Goal: Use online tool/utility: Use online tool/utility

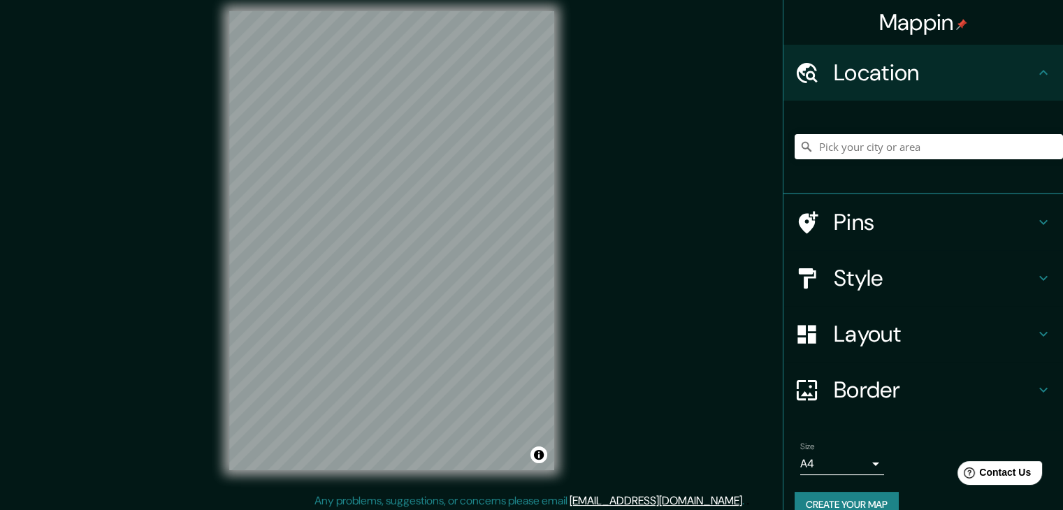
scroll to position [16, 0]
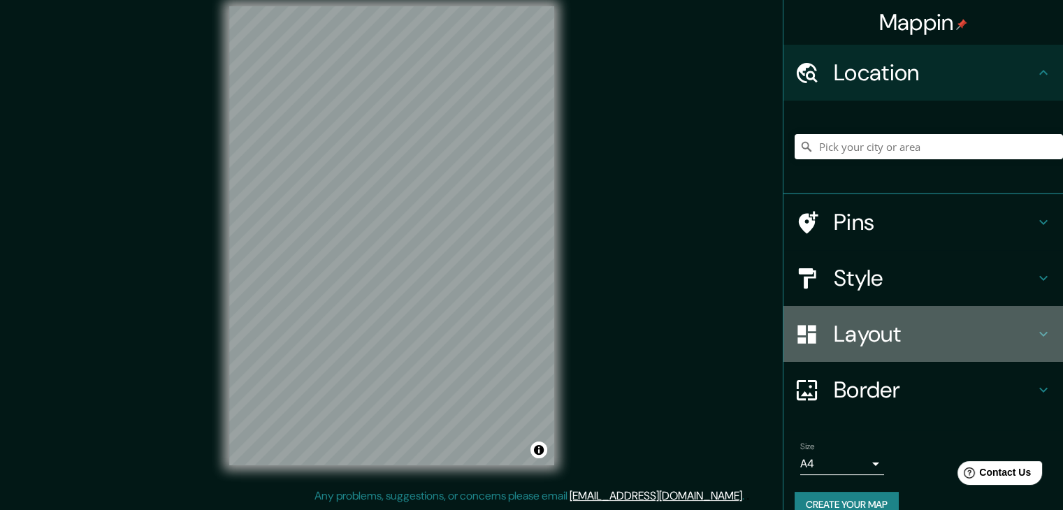
click at [905, 334] on h4 "Layout" at bounding box center [933, 334] width 201 height 28
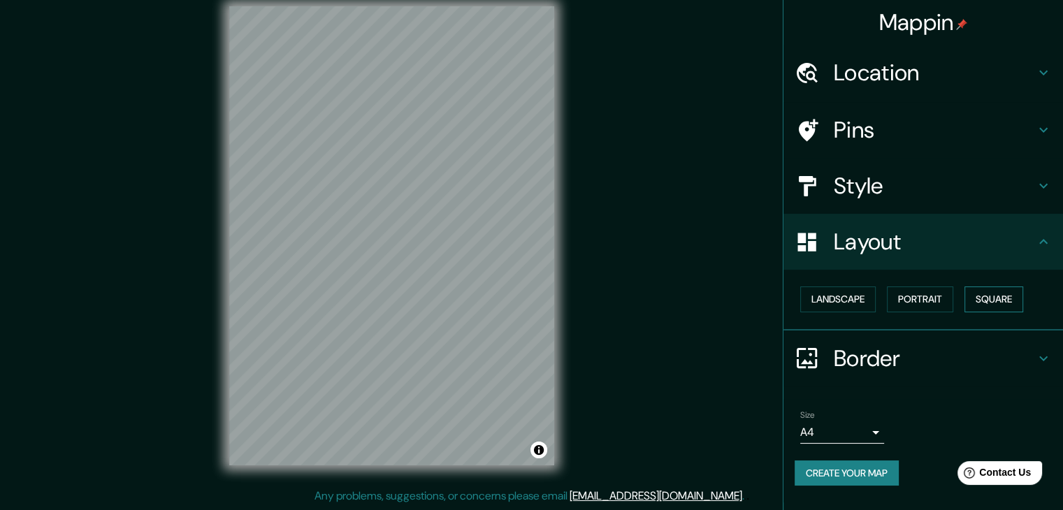
click at [984, 297] on button "Square" at bounding box center [993, 299] width 59 height 26
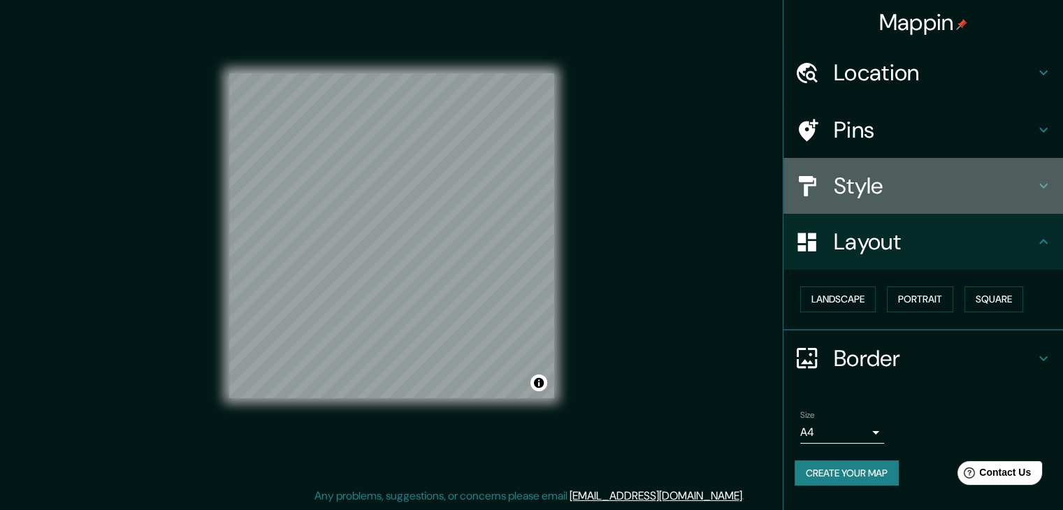
click at [870, 172] on h4 "Style" at bounding box center [933, 186] width 201 height 28
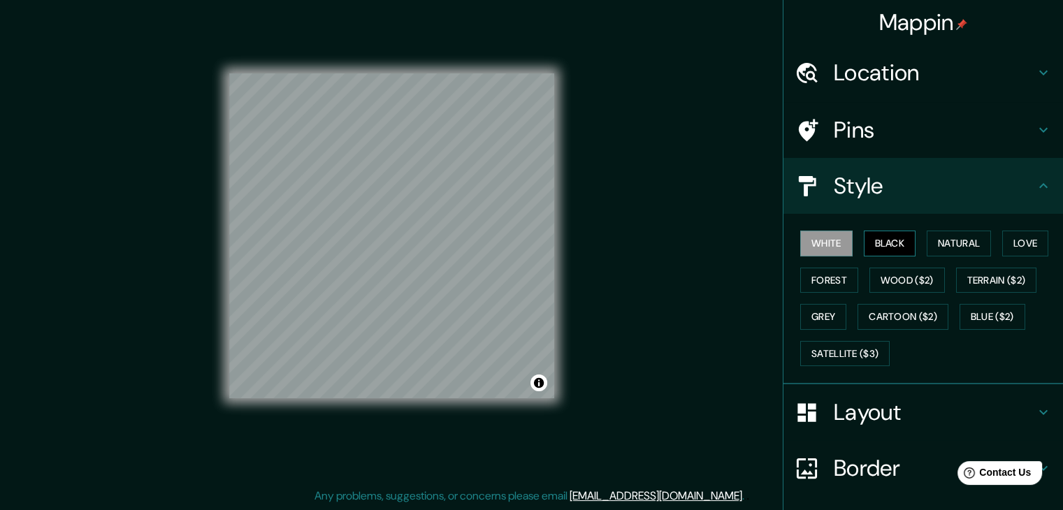
click at [869, 249] on button "Black" at bounding box center [889, 244] width 52 height 26
click at [937, 249] on button "Natural" at bounding box center [958, 244] width 64 height 26
click at [993, 242] on div "White Black Natural Love Forest Wood ($2) Terrain ($2) Grey Cartoon ($2) Blue (…" at bounding box center [928, 298] width 268 height 147
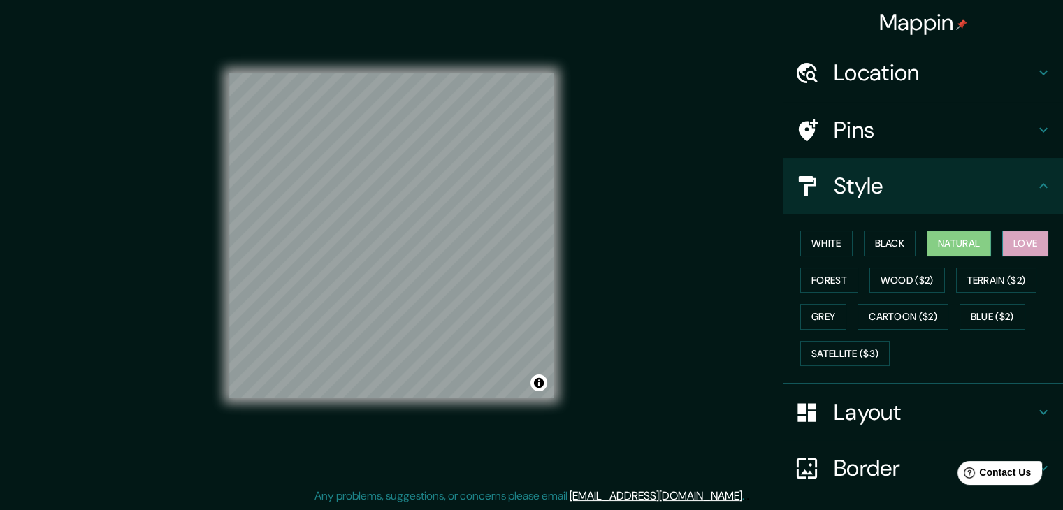
click at [1014, 241] on button "Love" at bounding box center [1025, 244] width 46 height 26
click at [834, 283] on button "Forest" at bounding box center [829, 281] width 58 height 26
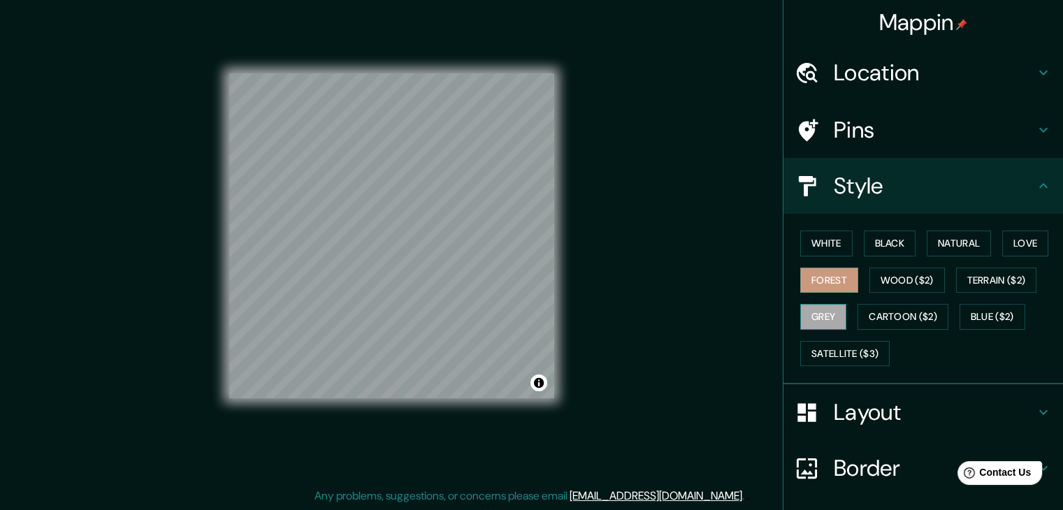
click at [810, 314] on button "Grey" at bounding box center [823, 317] width 46 height 26
click at [811, 240] on button "White" at bounding box center [826, 244] width 52 height 26
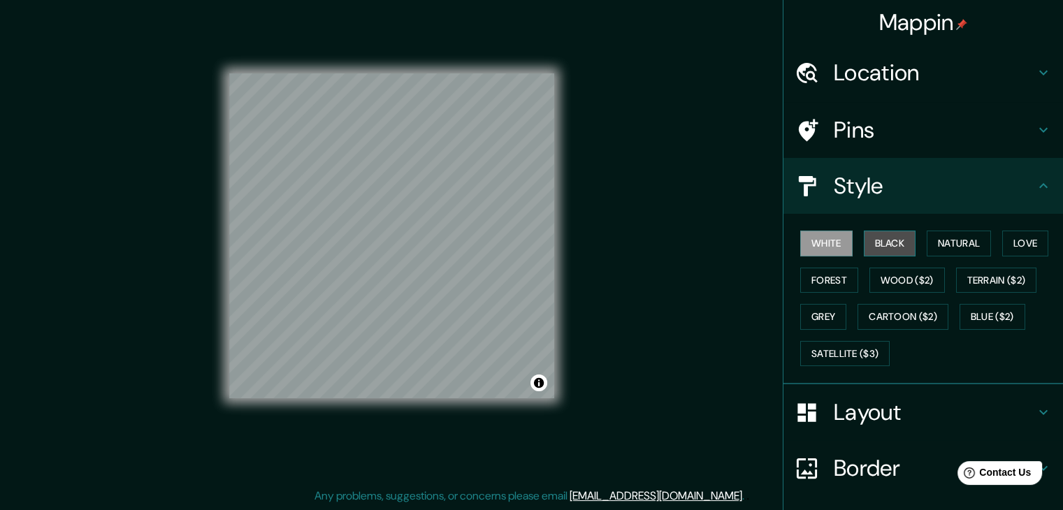
click at [869, 252] on button "Black" at bounding box center [889, 244] width 52 height 26
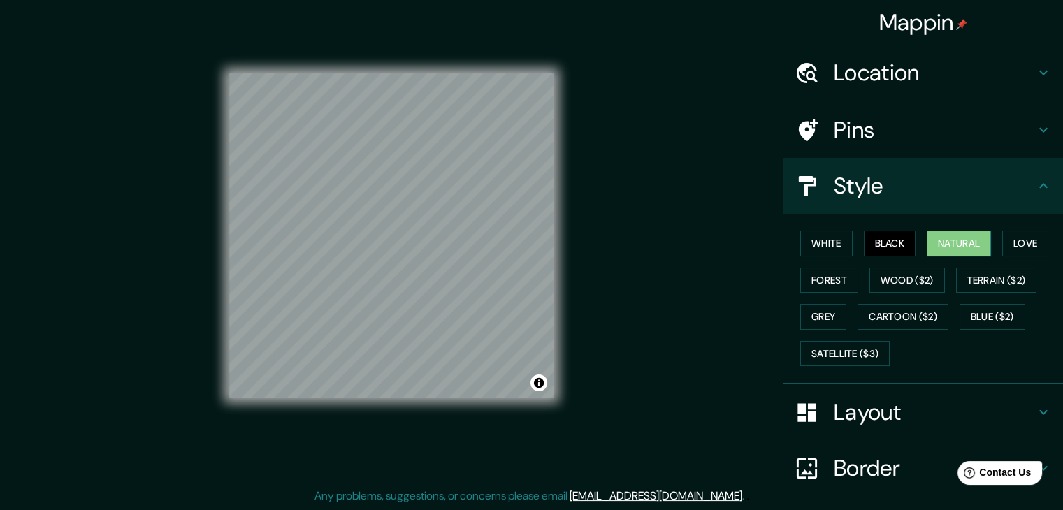
click at [926, 247] on button "Natural" at bounding box center [958, 244] width 64 height 26
click at [1026, 245] on button "Love" at bounding box center [1025, 244] width 46 height 26
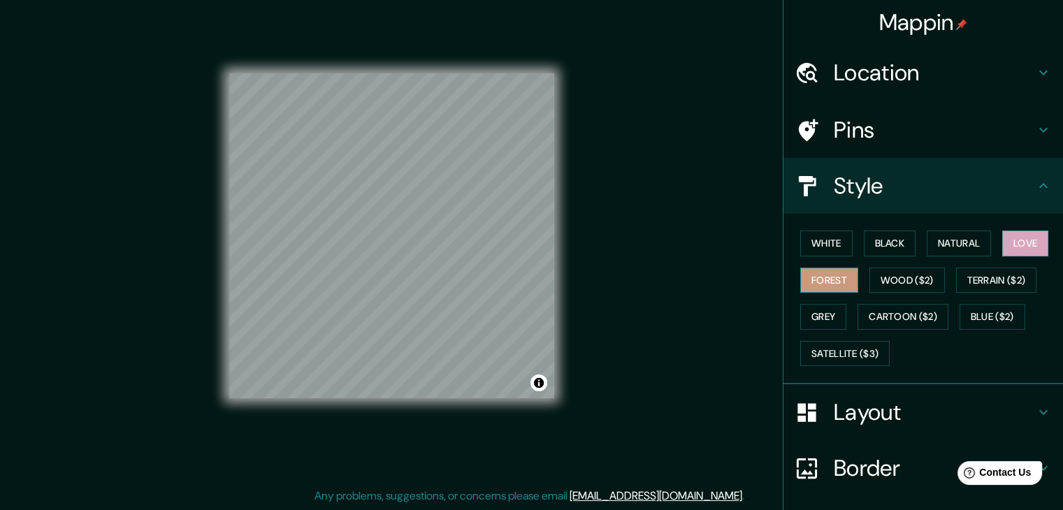
click at [809, 284] on button "Forest" at bounding box center [829, 281] width 58 height 26
click at [891, 254] on button "Black" at bounding box center [889, 244] width 52 height 26
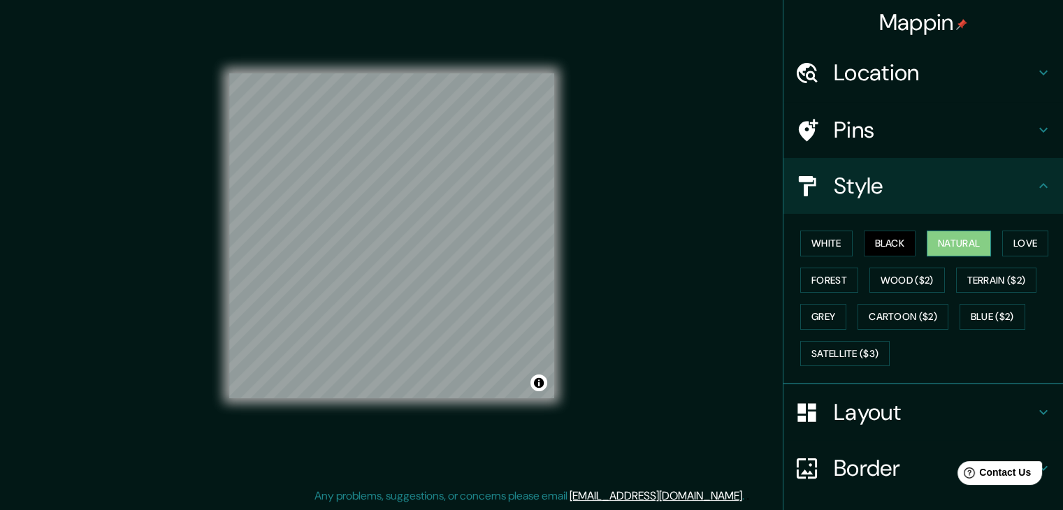
click at [939, 239] on button "Natural" at bounding box center [958, 244] width 64 height 26
click at [981, 244] on button "Natural" at bounding box center [958, 244] width 64 height 26
click at [1003, 255] on div "White Black Natural Love Forest Wood ($2) Terrain ($2) Grey Cartoon ($2) Blue (…" at bounding box center [928, 298] width 268 height 147
click at [1009, 243] on button "Love" at bounding box center [1025, 244] width 46 height 26
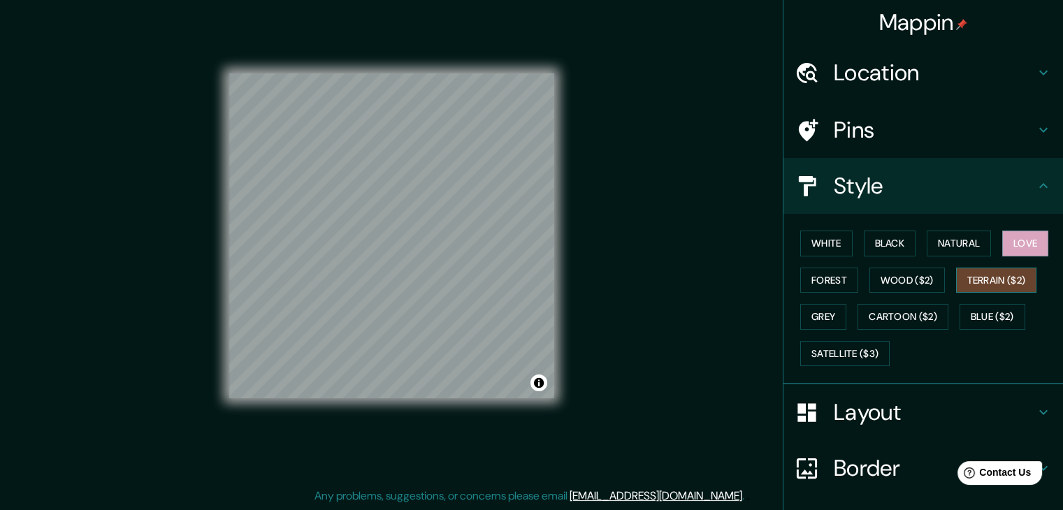
click at [1012, 278] on button "Terrain ($2)" at bounding box center [996, 281] width 81 height 26
click at [925, 282] on button "Wood ($2)" at bounding box center [906, 281] width 75 height 26
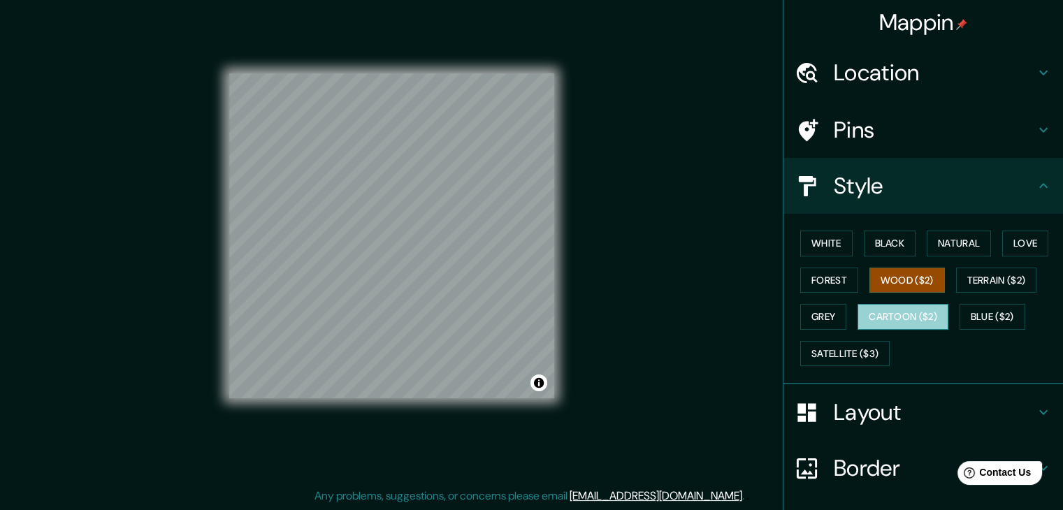
click at [890, 306] on button "Cartoon ($2)" at bounding box center [902, 317] width 91 height 26
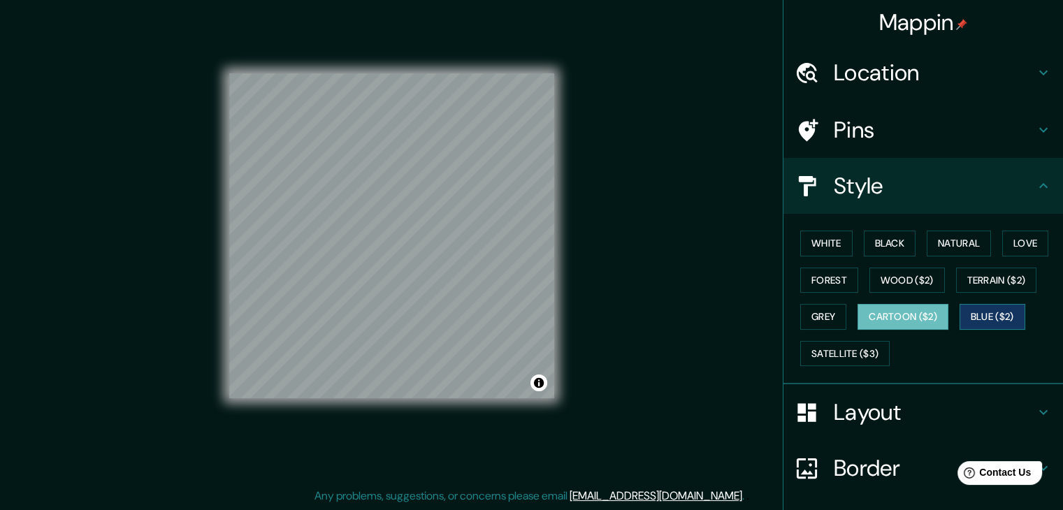
click at [975, 320] on button "Blue ($2)" at bounding box center [992, 317] width 66 height 26
click at [847, 347] on button "Satellite ($3)" at bounding box center [844, 354] width 89 height 26
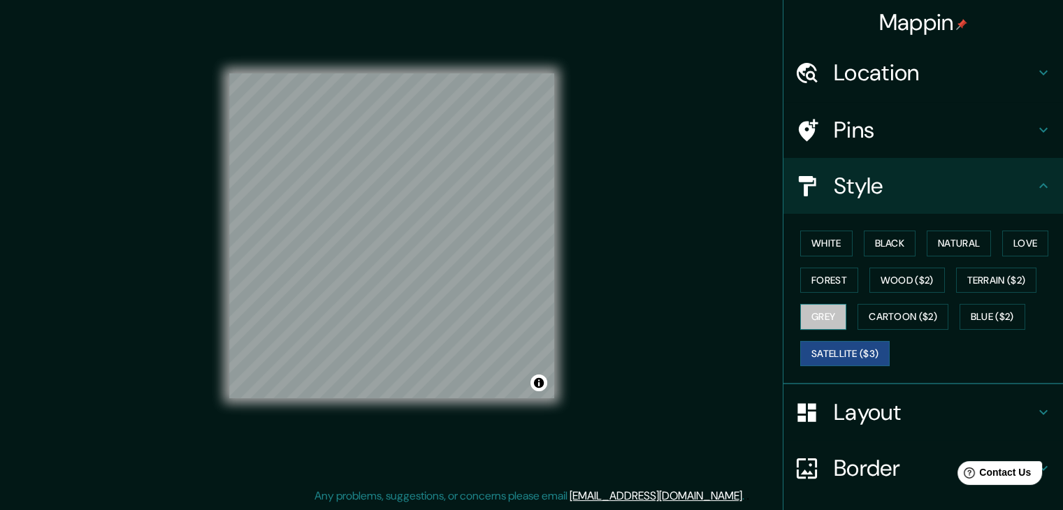
click at [832, 314] on button "Grey" at bounding box center [823, 317] width 46 height 26
click at [877, 420] on h4 "Layout" at bounding box center [933, 412] width 201 height 28
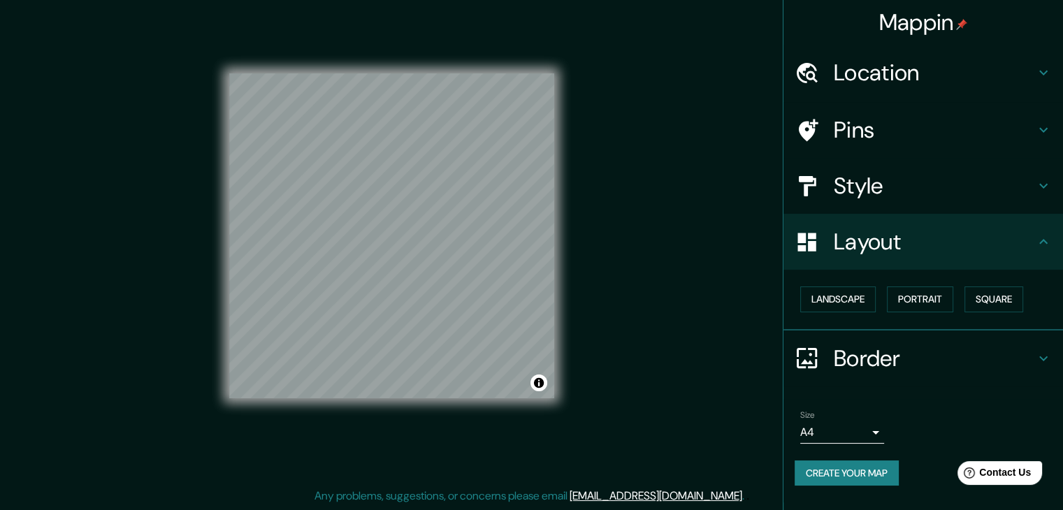
click at [883, 249] on h4 "Layout" at bounding box center [933, 242] width 201 height 28
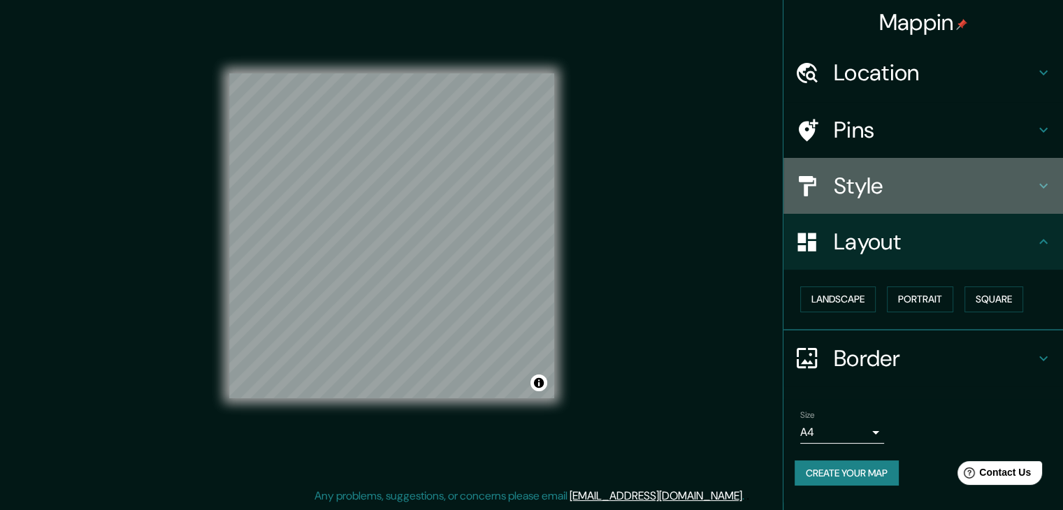
click at [888, 191] on h4 "Style" at bounding box center [933, 186] width 201 height 28
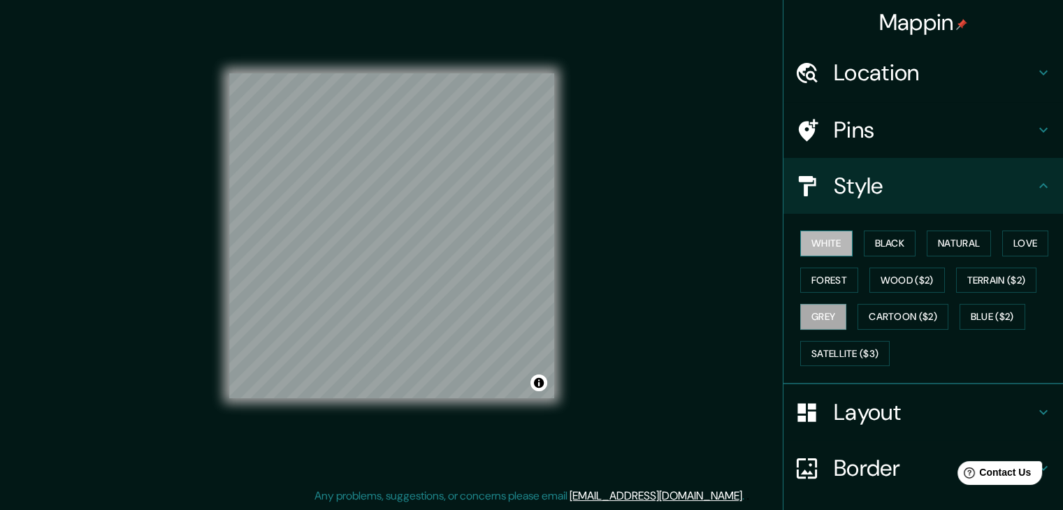
click at [816, 236] on button "White" at bounding box center [826, 244] width 52 height 26
click at [885, 236] on button "Black" at bounding box center [889, 244] width 52 height 26
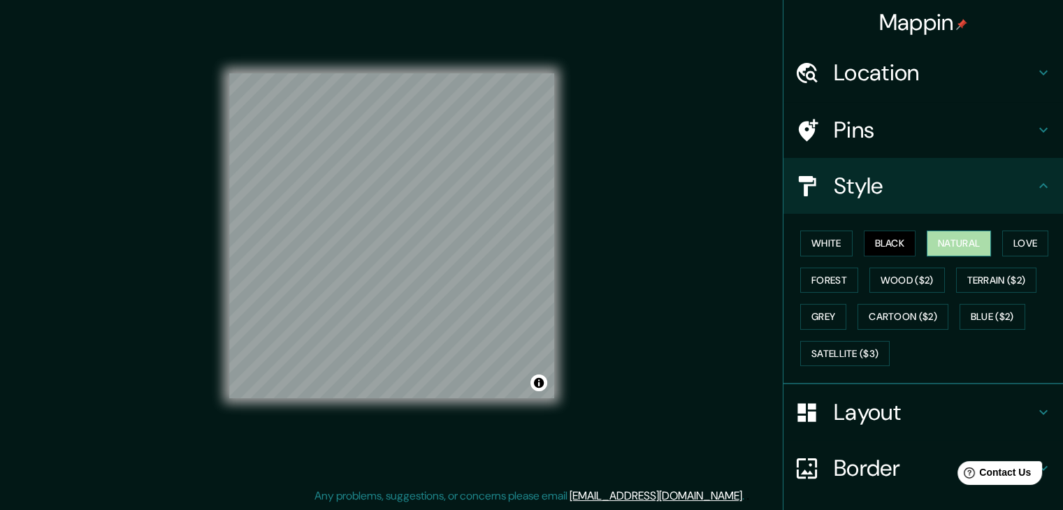
click at [949, 234] on button "Natural" at bounding box center [958, 244] width 64 height 26
click at [988, 232] on div "White Black Natural Love Forest Wood ($2) Terrain ($2) Grey Cartoon ($2) Blue (…" at bounding box center [928, 298] width 268 height 147
click at [1012, 241] on button "Love" at bounding box center [1025, 244] width 46 height 26
